Goal: Task Accomplishment & Management: Manage account settings

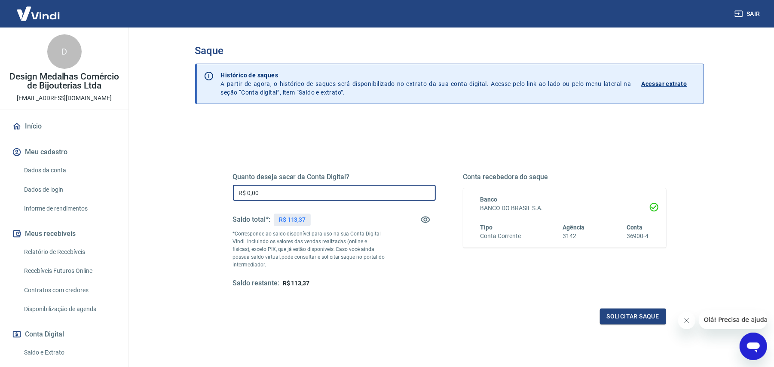
click at [323, 193] on input "R$ 0,00" at bounding box center [334, 193] width 203 height 16
type input "R$ 113,37"
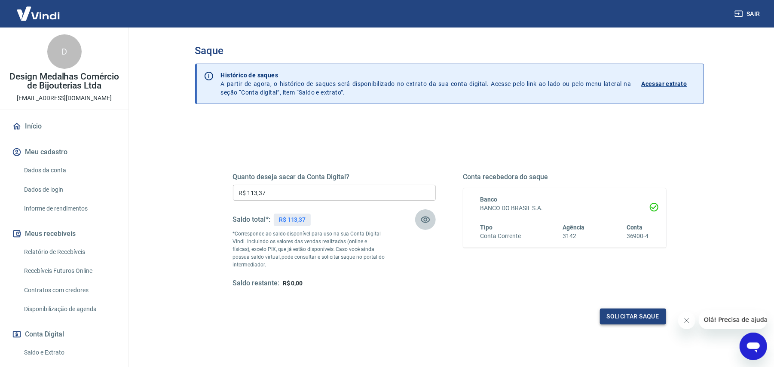
click at [631, 314] on button "Solicitar saque" at bounding box center [633, 316] width 66 height 16
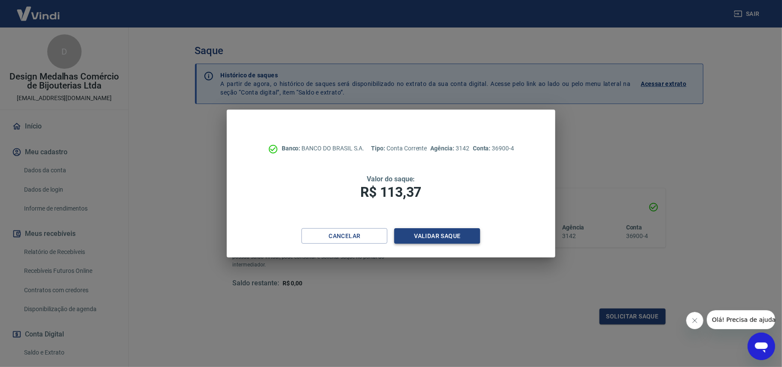
click at [442, 235] on button "Validar saque" at bounding box center [437, 236] width 86 height 16
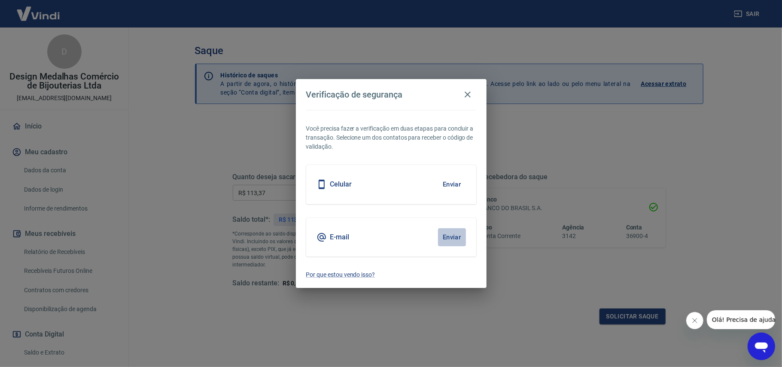
click at [440, 234] on button "Enviar" at bounding box center [452, 237] width 28 height 18
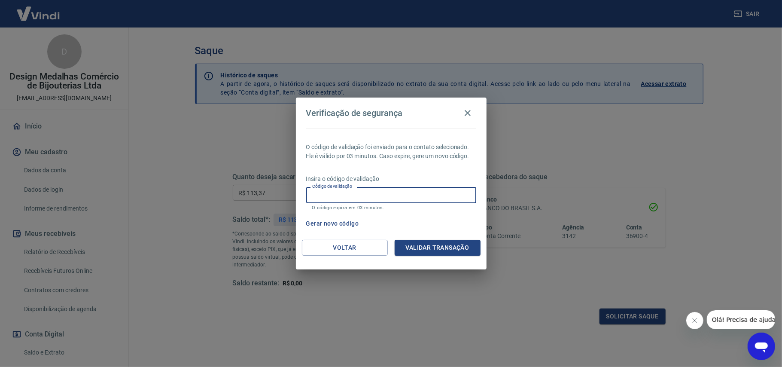
click at [418, 198] on input "Código de validação" at bounding box center [391, 195] width 170 height 16
type input "504767"
click at [444, 249] on button "Validar transação" at bounding box center [438, 248] width 86 height 16
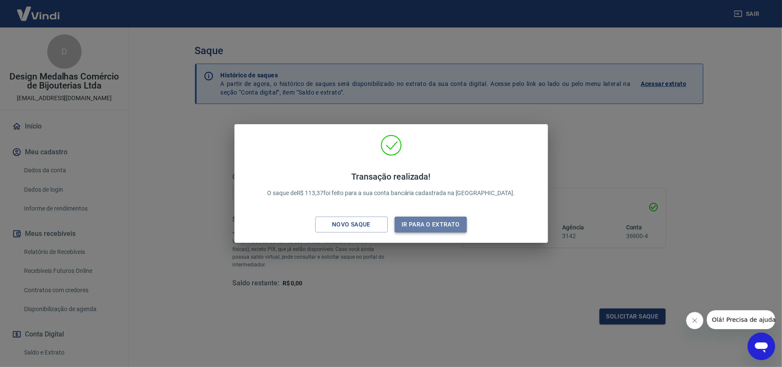
click at [436, 223] on button "Ir para o extrato" at bounding box center [431, 225] width 73 height 16
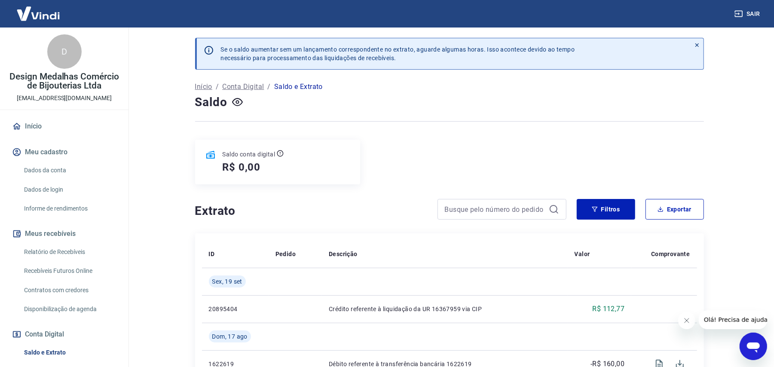
click at [311, 84] on p "Saldo e Extrato" at bounding box center [298, 87] width 49 height 10
click at [204, 88] on p "Início" at bounding box center [203, 87] width 17 height 10
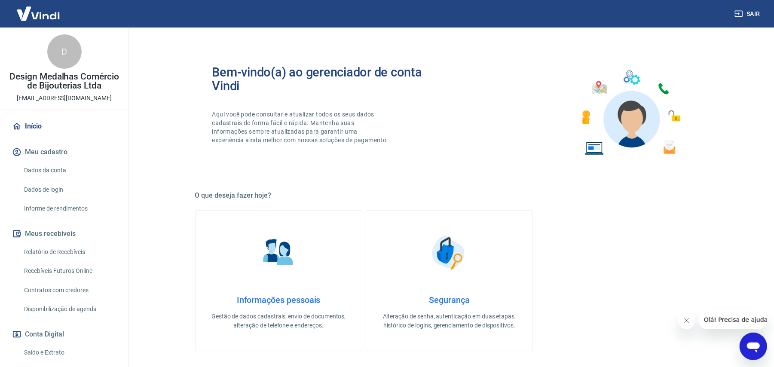
scroll to position [57, 0]
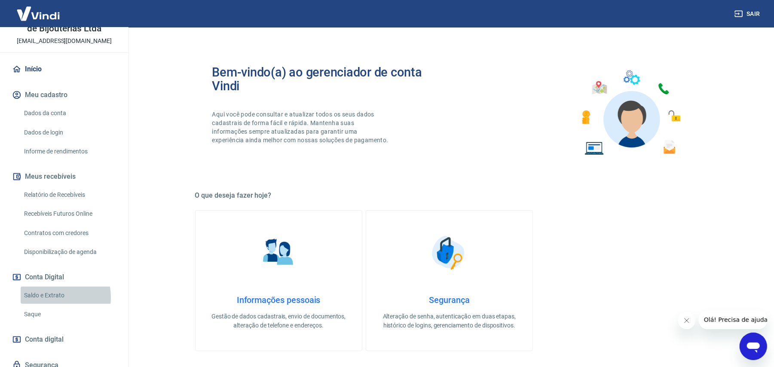
click at [50, 304] on link "Saldo e Extrato" at bounding box center [70, 296] width 98 height 18
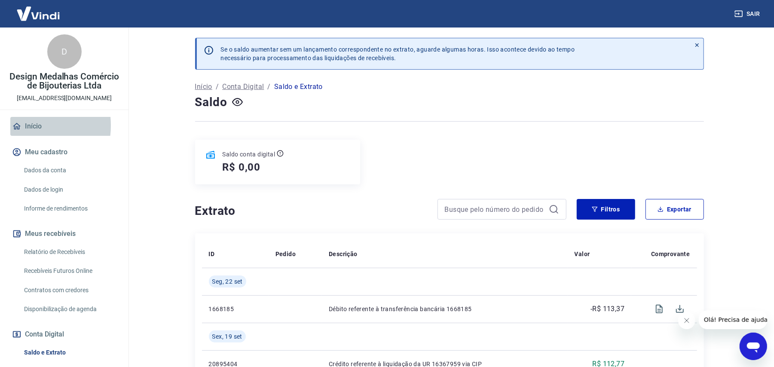
click at [23, 134] on link "Início" at bounding box center [64, 126] width 108 height 19
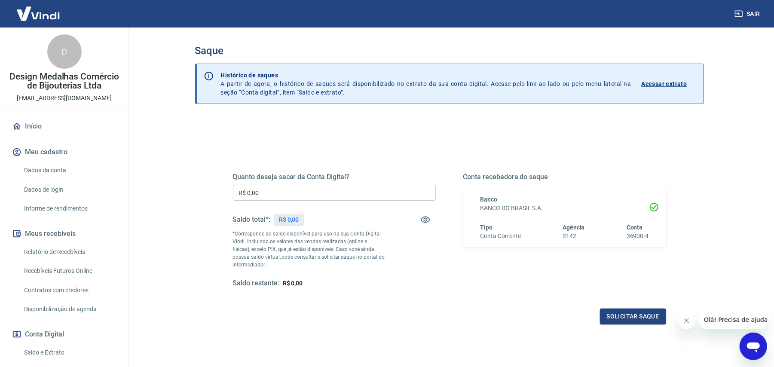
click at [664, 83] on p "Acessar extrato" at bounding box center [664, 83] width 46 height 9
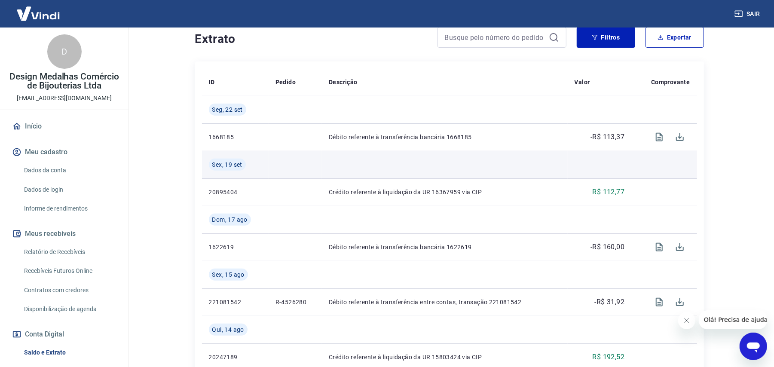
scroll to position [114, 0]
